Goal: Task Accomplishment & Management: Complete application form

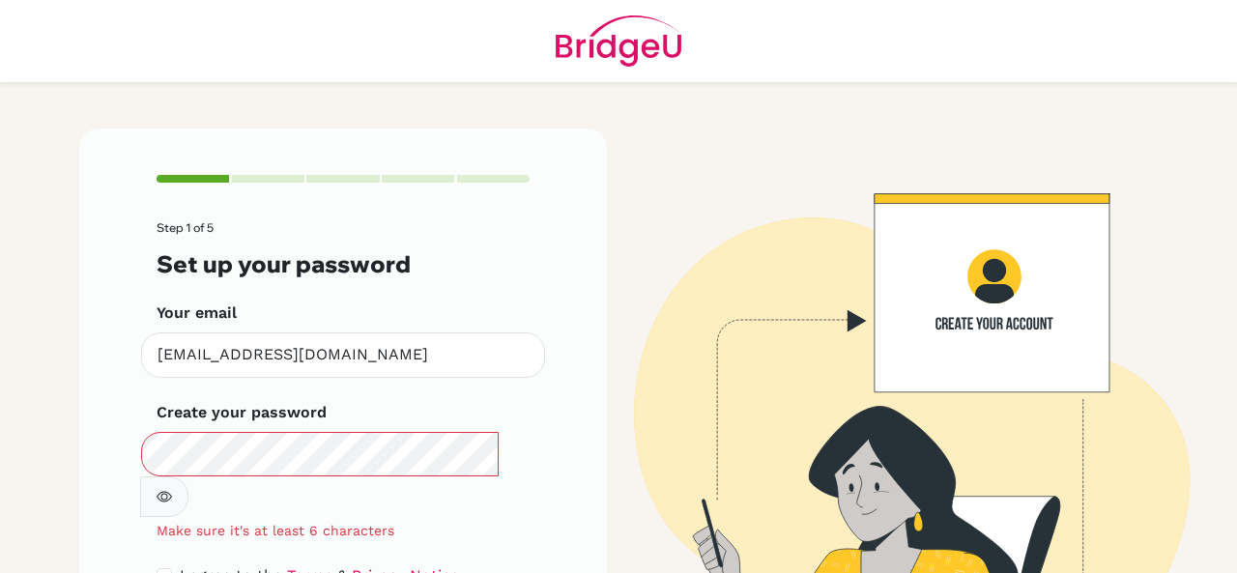
scroll to position [30, 0]
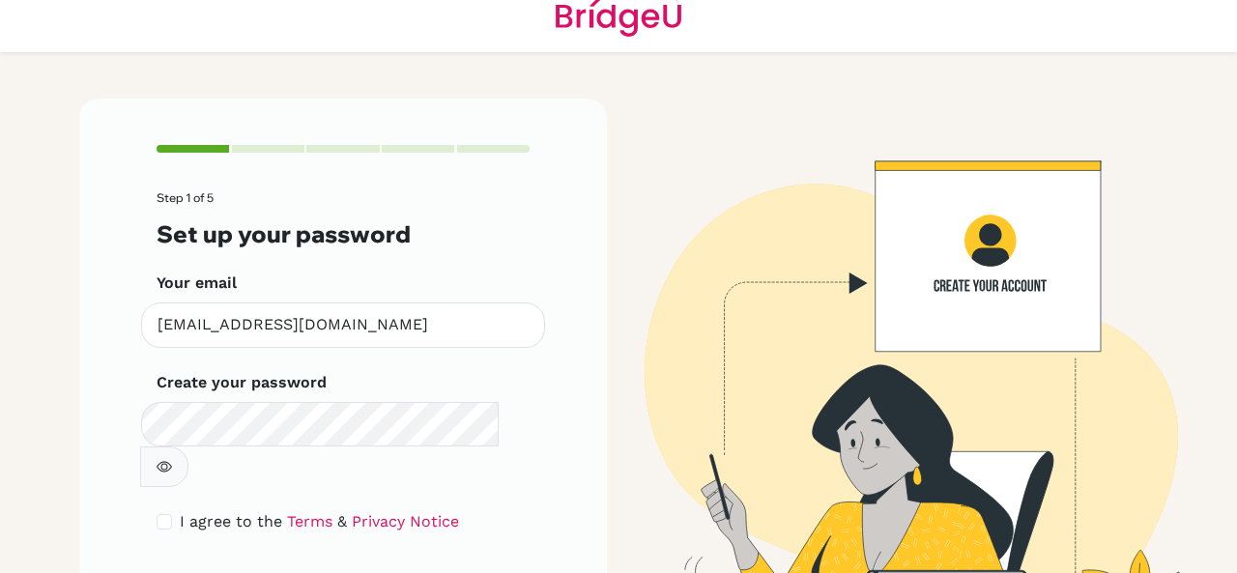
click at [463, 499] on form "Step 1 of 5 Set up your password Your email [EMAIL_ADDRESS][DOMAIN_NAME] Invali…" at bounding box center [343, 408] width 373 height 434
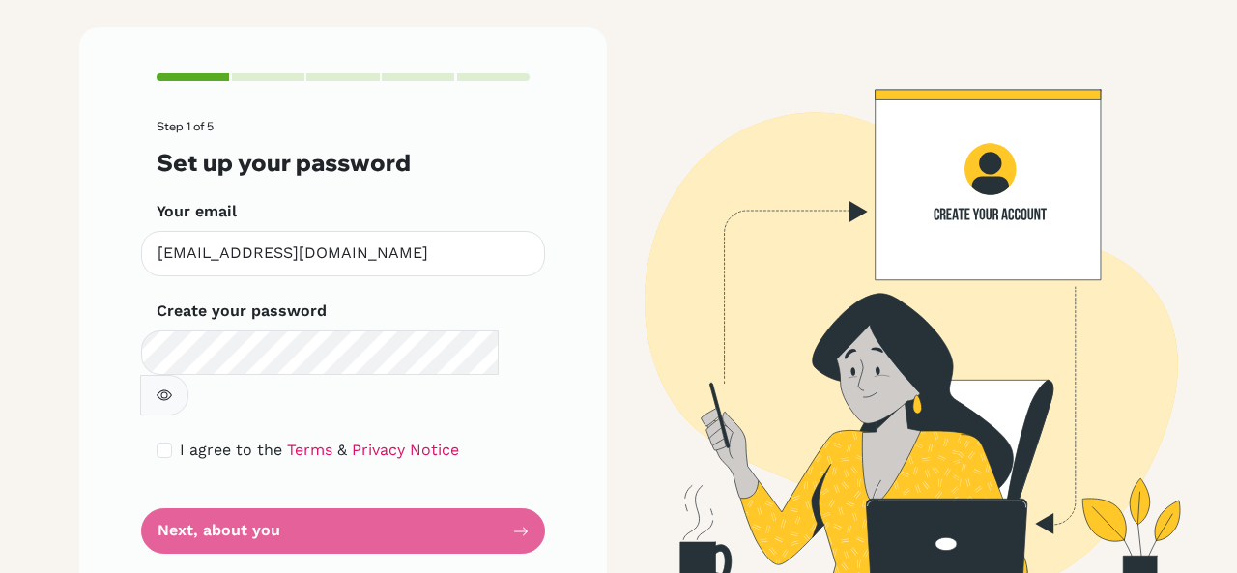
click at [451, 485] on form "Step 1 of 5 Set up your password Your email [EMAIL_ADDRESS][DOMAIN_NAME] Invali…" at bounding box center [343, 337] width 373 height 434
click at [445, 473] on form "Step 1 of 5 Set up your password Your email [EMAIL_ADDRESS][DOMAIN_NAME] Invali…" at bounding box center [343, 337] width 373 height 434
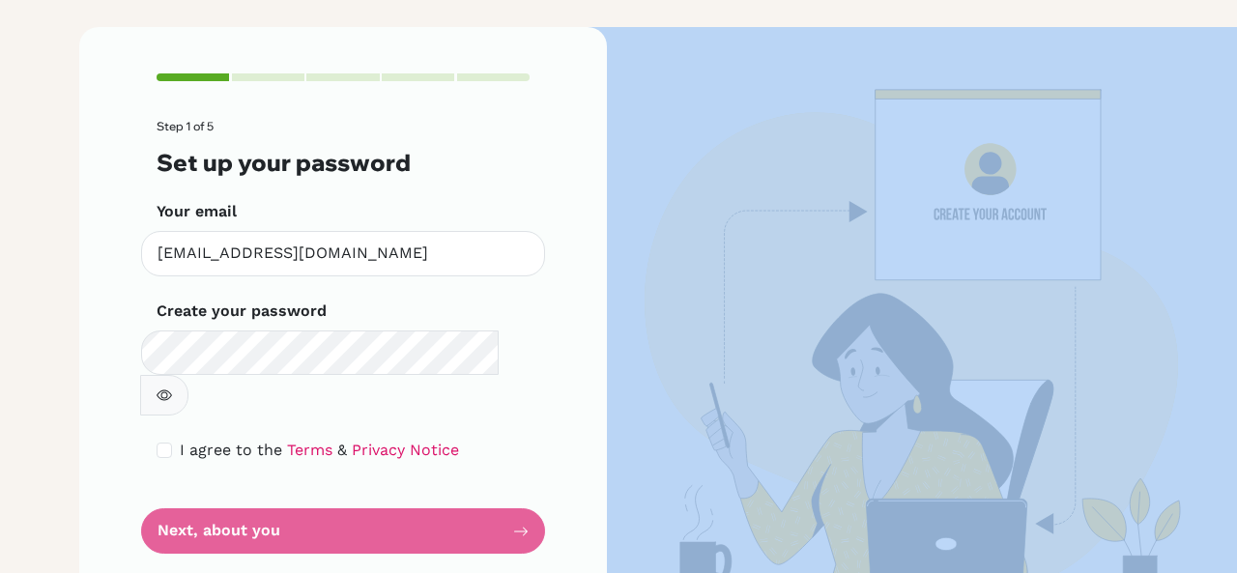
click at [445, 473] on form "Step 1 of 5 Set up your password Your email [EMAIL_ADDRESS][DOMAIN_NAME] Invali…" at bounding box center [343, 337] width 373 height 434
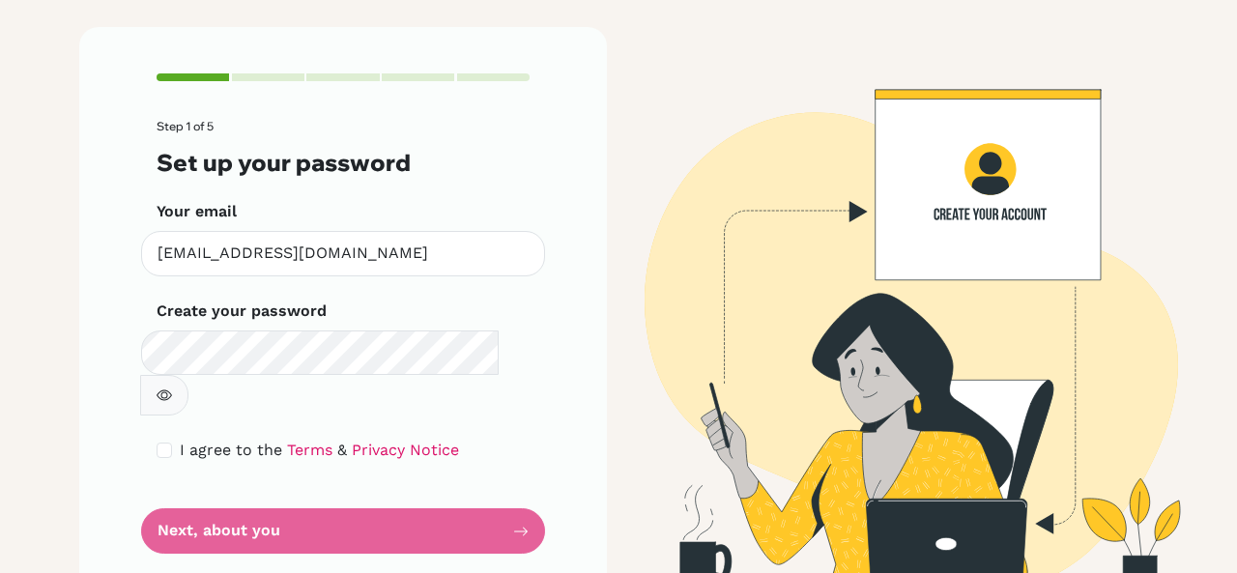
click at [445, 473] on form "Step 1 of 5 Set up your password Your email [EMAIL_ADDRESS][DOMAIN_NAME] Invali…" at bounding box center [343, 337] width 373 height 434
click at [158, 443] on input "checkbox" at bounding box center [164, 450] width 15 height 15
checkbox input "true"
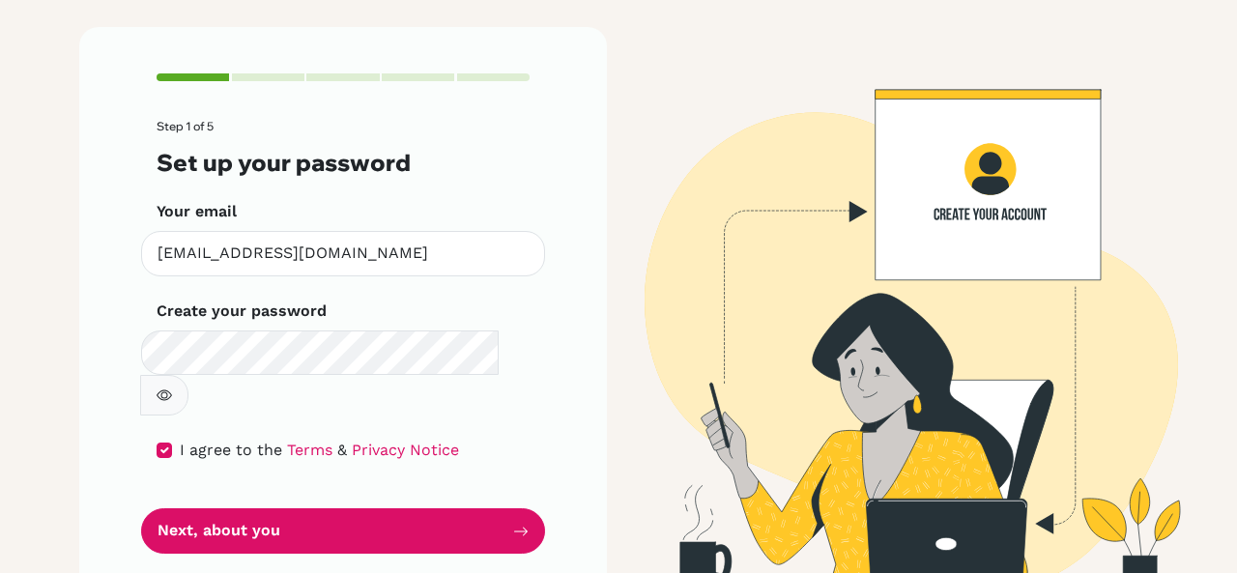
click at [189, 375] on button "button" at bounding box center [164, 395] width 48 height 41
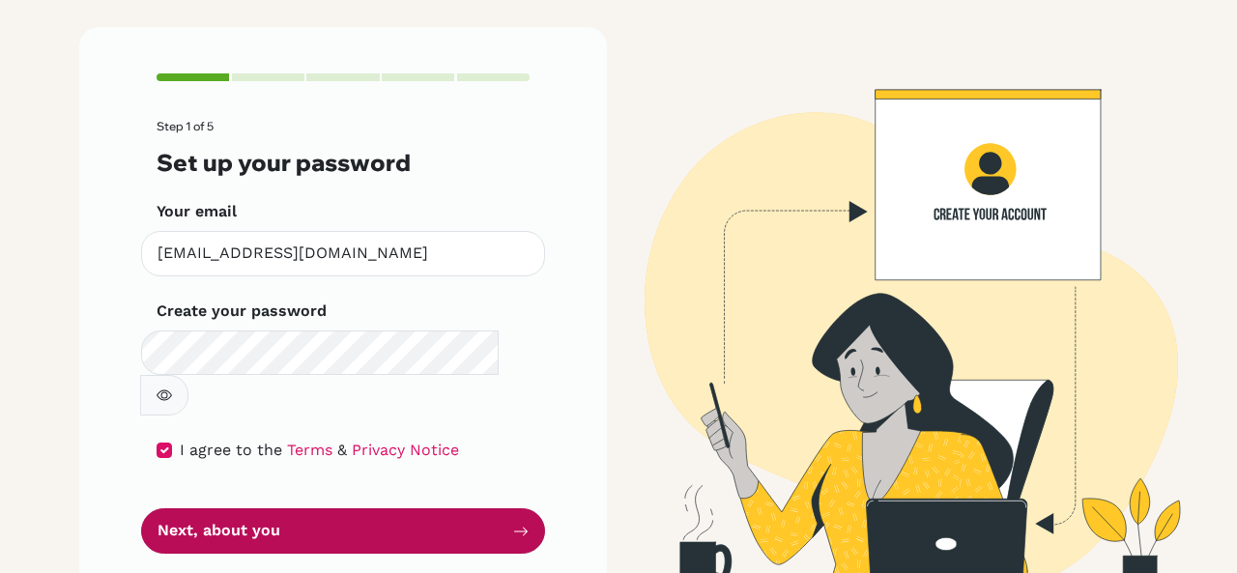
click at [321, 509] on button "Next, about you" at bounding box center [343, 531] width 404 height 45
